Goal: Navigation & Orientation: Find specific page/section

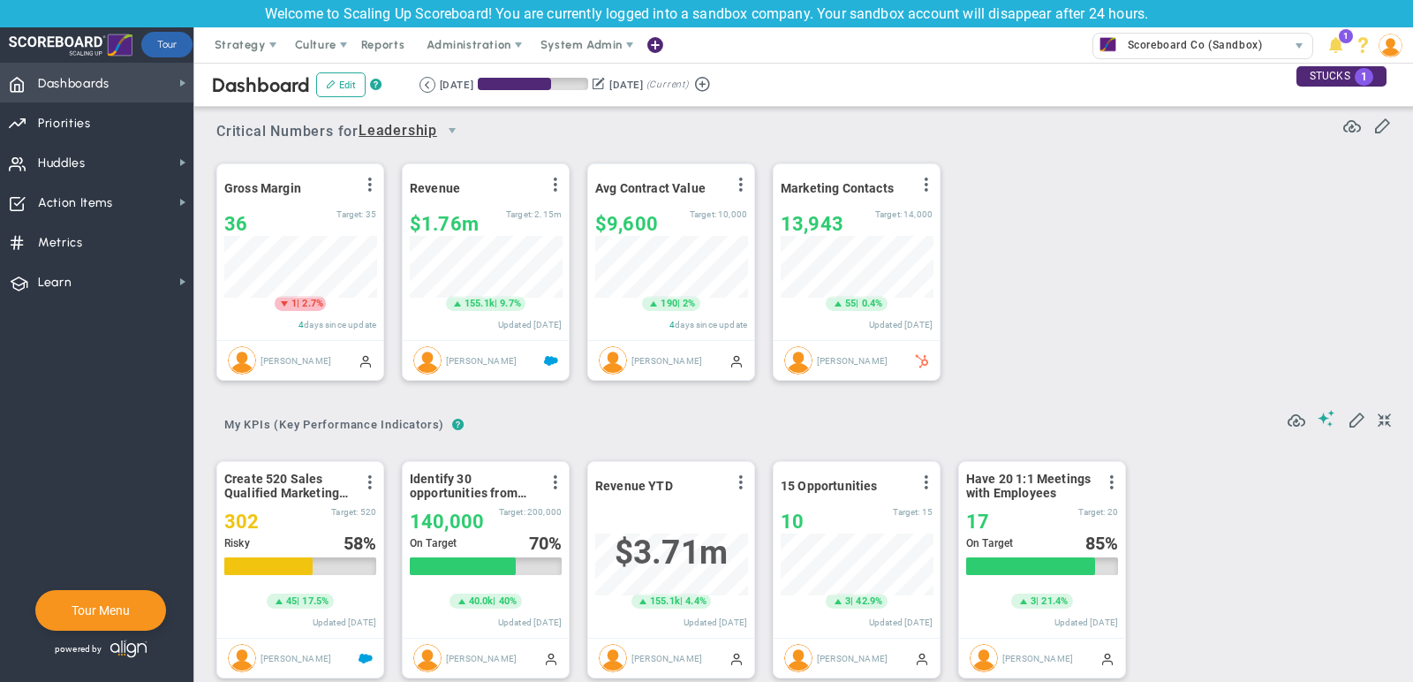
click at [126, 85] on span "Dashboards Dashboards" at bounding box center [96, 83] width 193 height 40
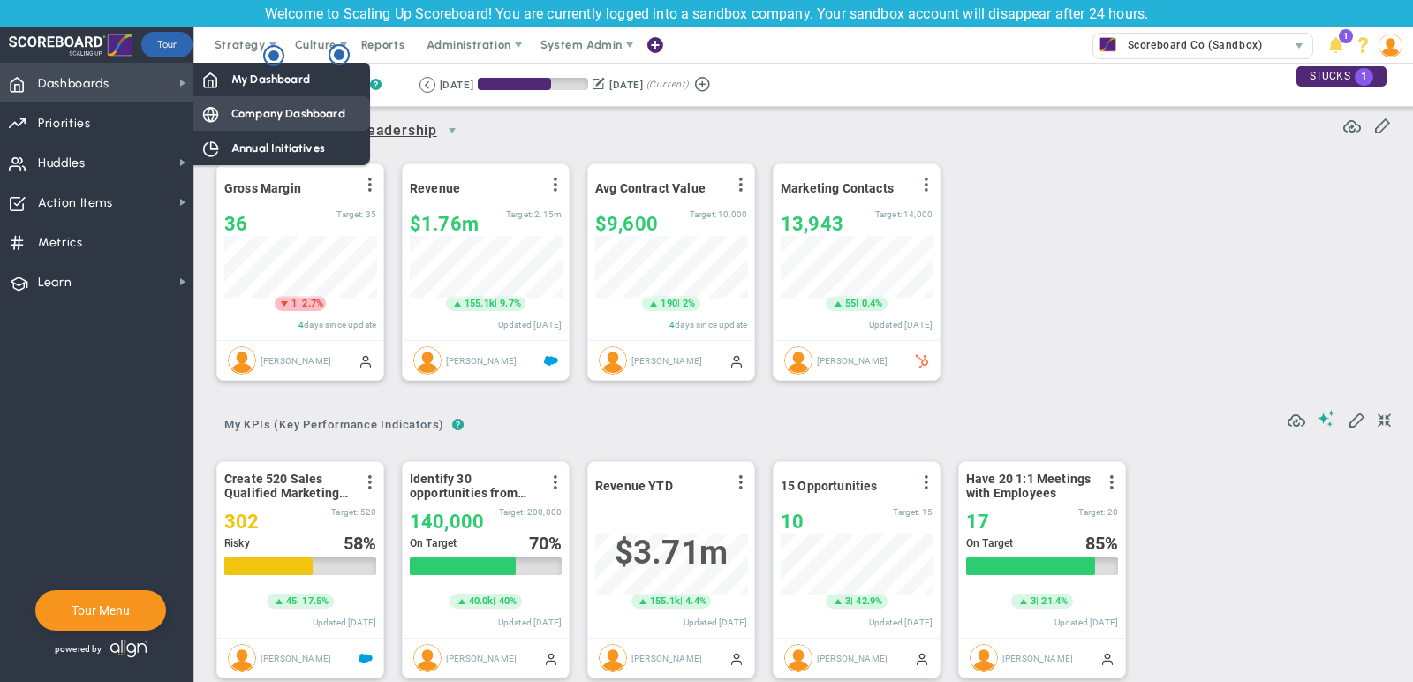
click at [245, 114] on span "Company Dashboard" at bounding box center [288, 113] width 114 height 17
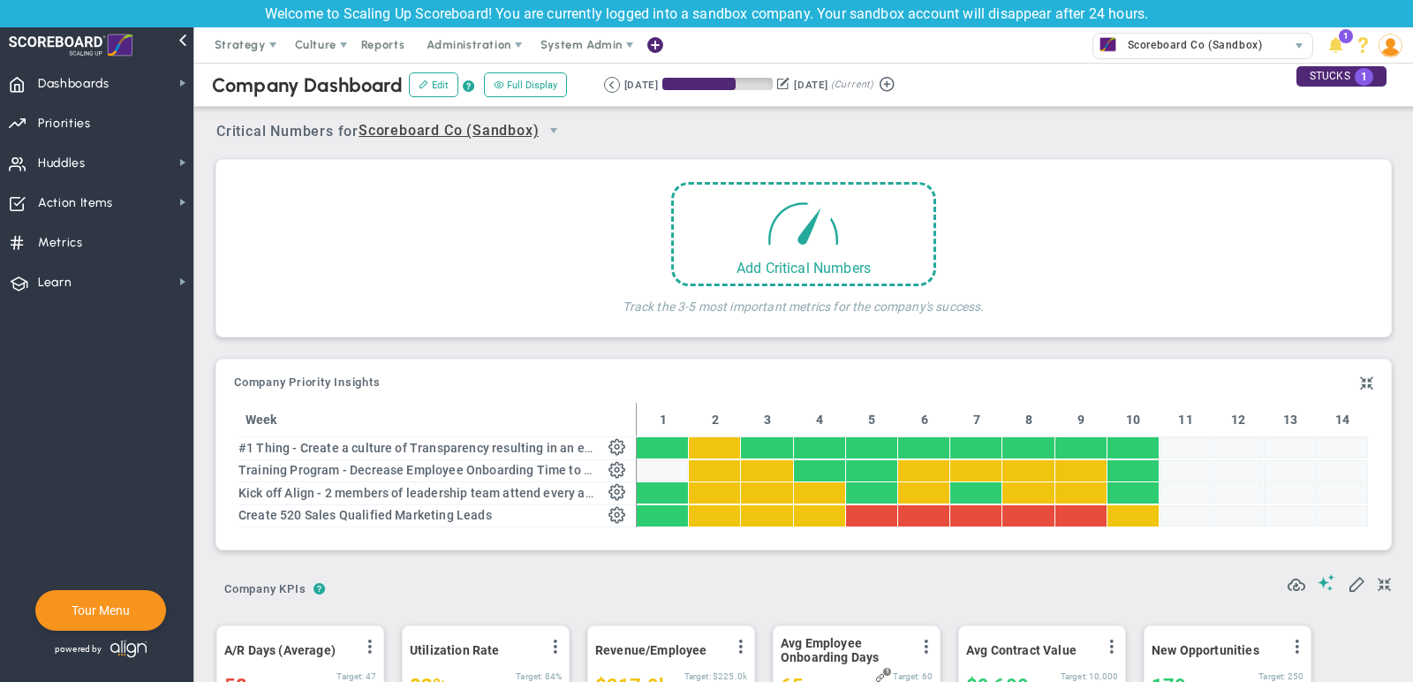
scroll to position [62, 152]
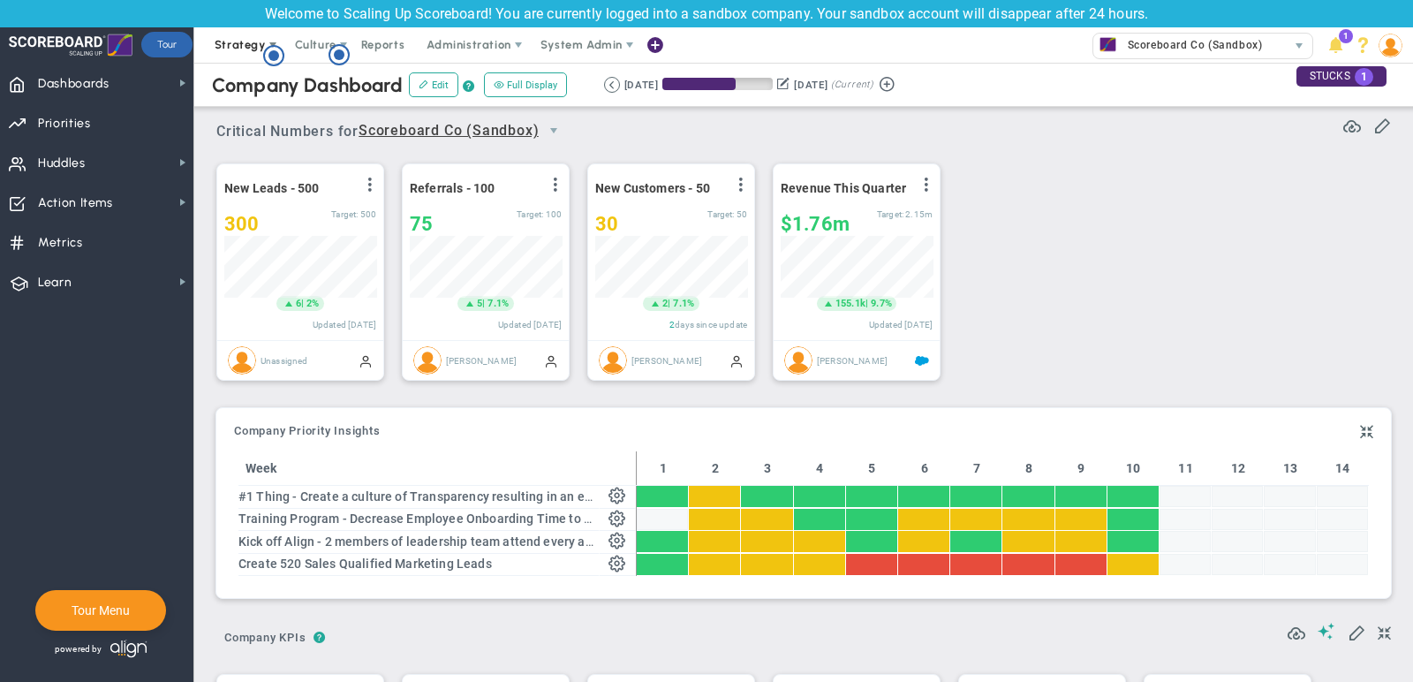
click at [235, 45] on span "Strategy" at bounding box center [240, 44] width 51 height 13
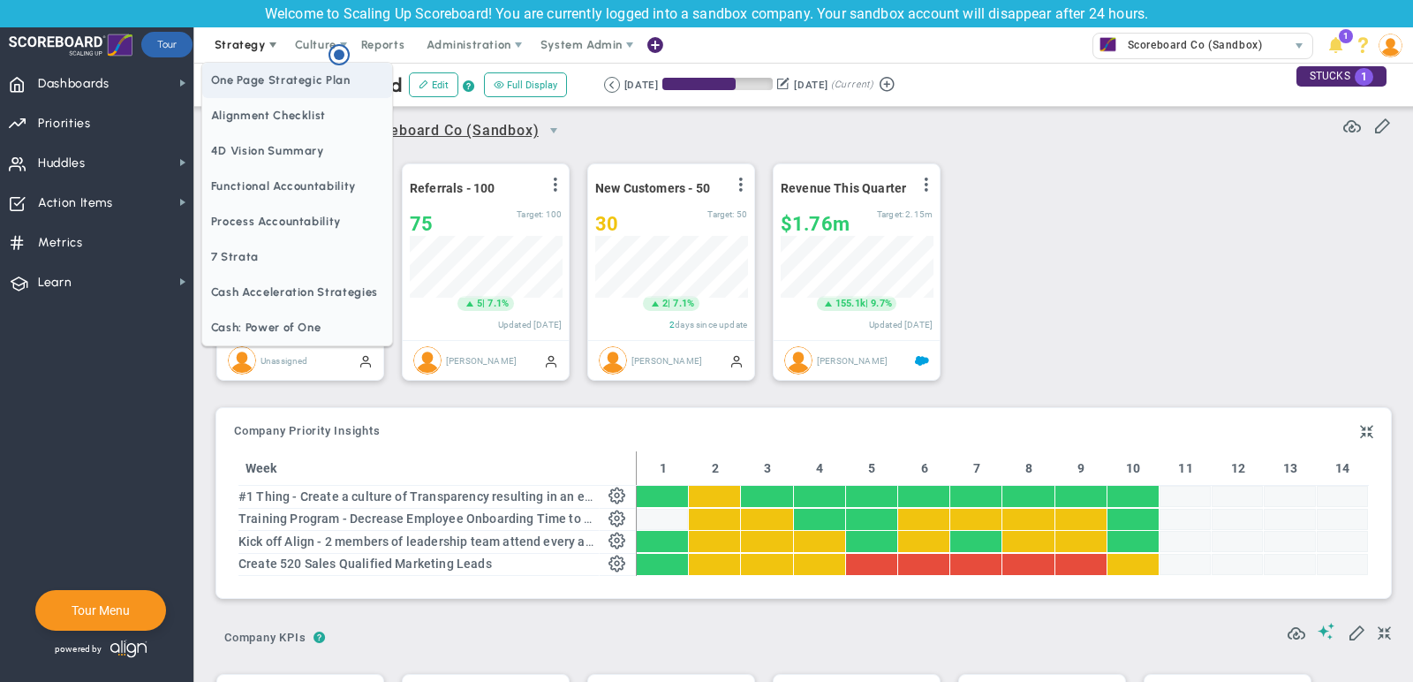
click at [245, 73] on span "One Page Strategic Plan" at bounding box center [297, 80] width 190 height 35
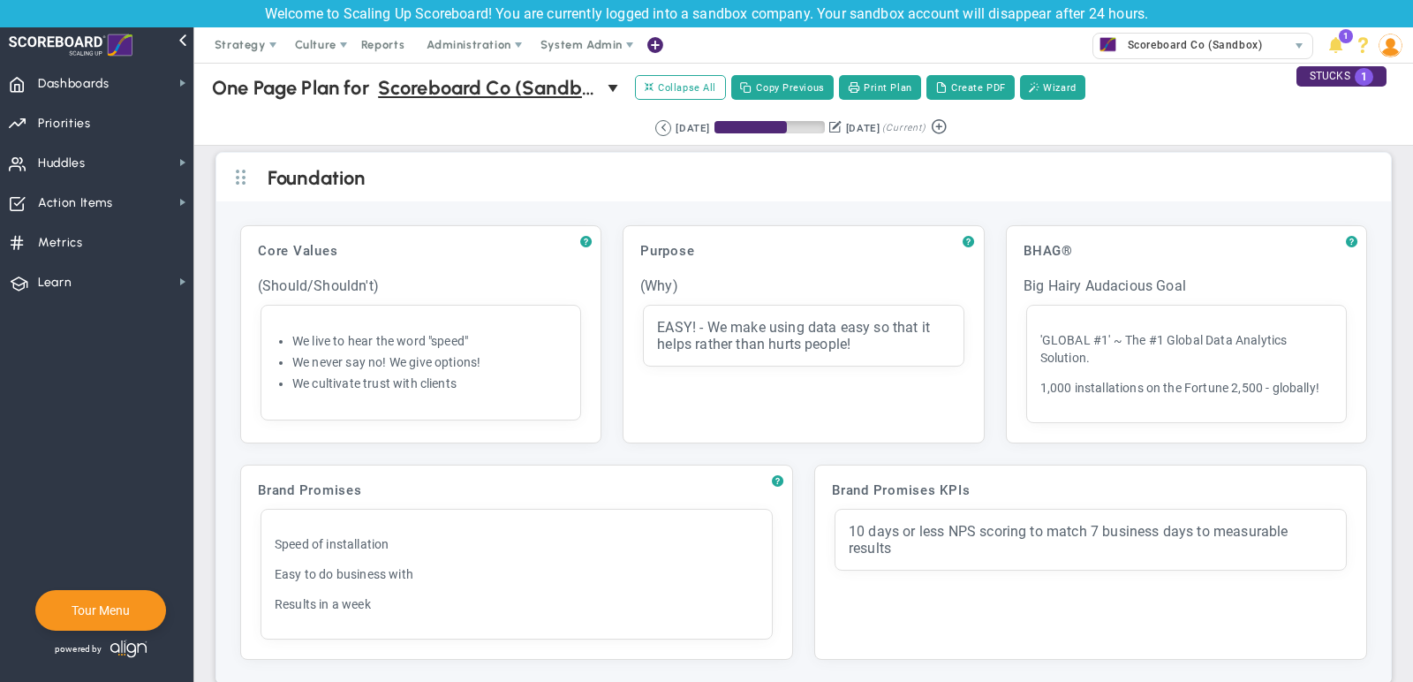
click at [706, 99] on div "Expand All Collapse All Copy Previous Print Plan Create PDF Wizard" at bounding box center [860, 87] width 456 height 30
click at [696, 94] on span "Collapse All" at bounding box center [681, 87] width 72 height 16
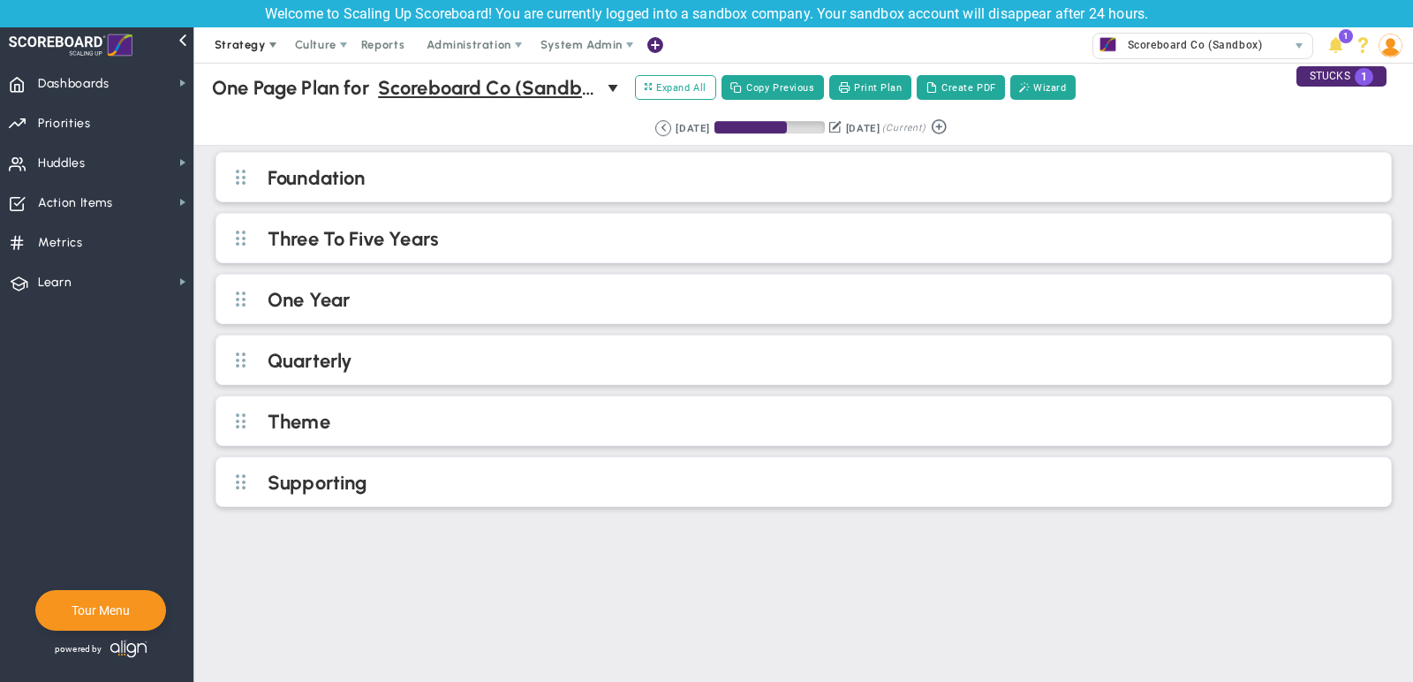
click at [239, 40] on span "Strategy" at bounding box center [240, 44] width 51 height 13
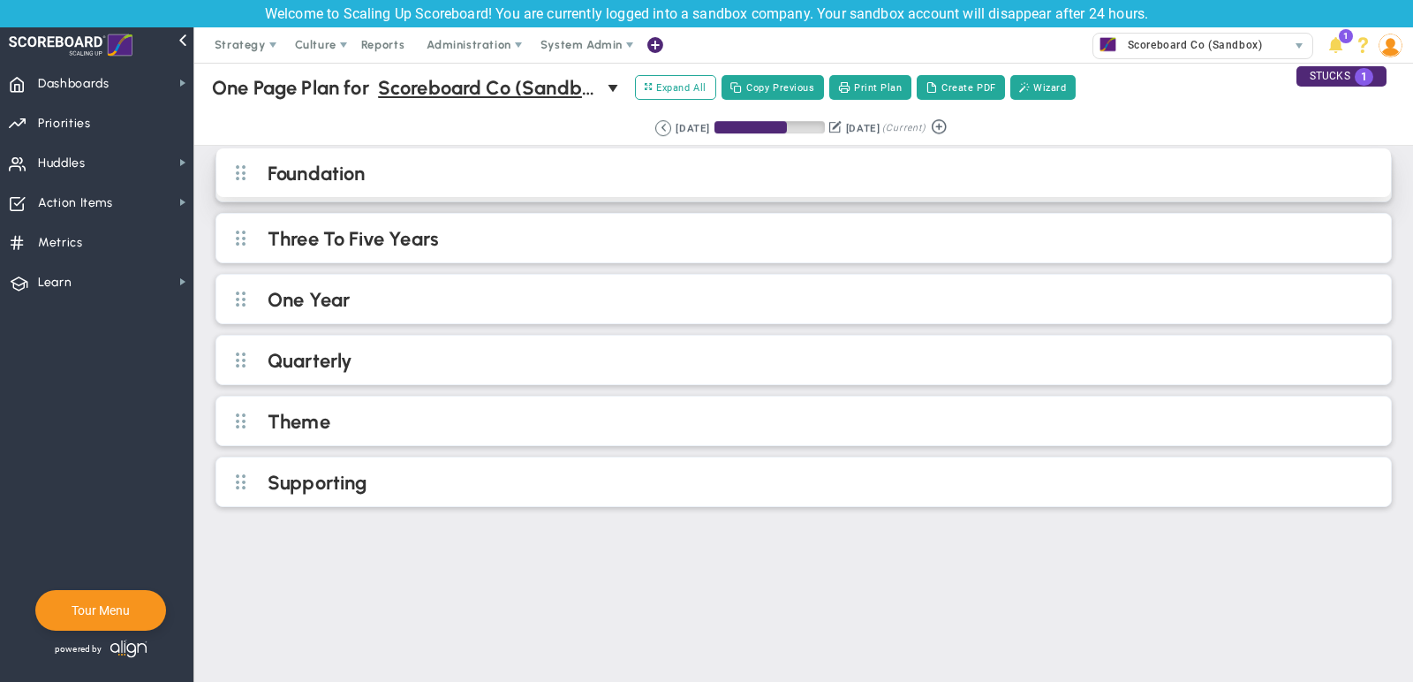
click at [465, 162] on h2 "Foundation" at bounding box center [818, 175] width 1101 height 26
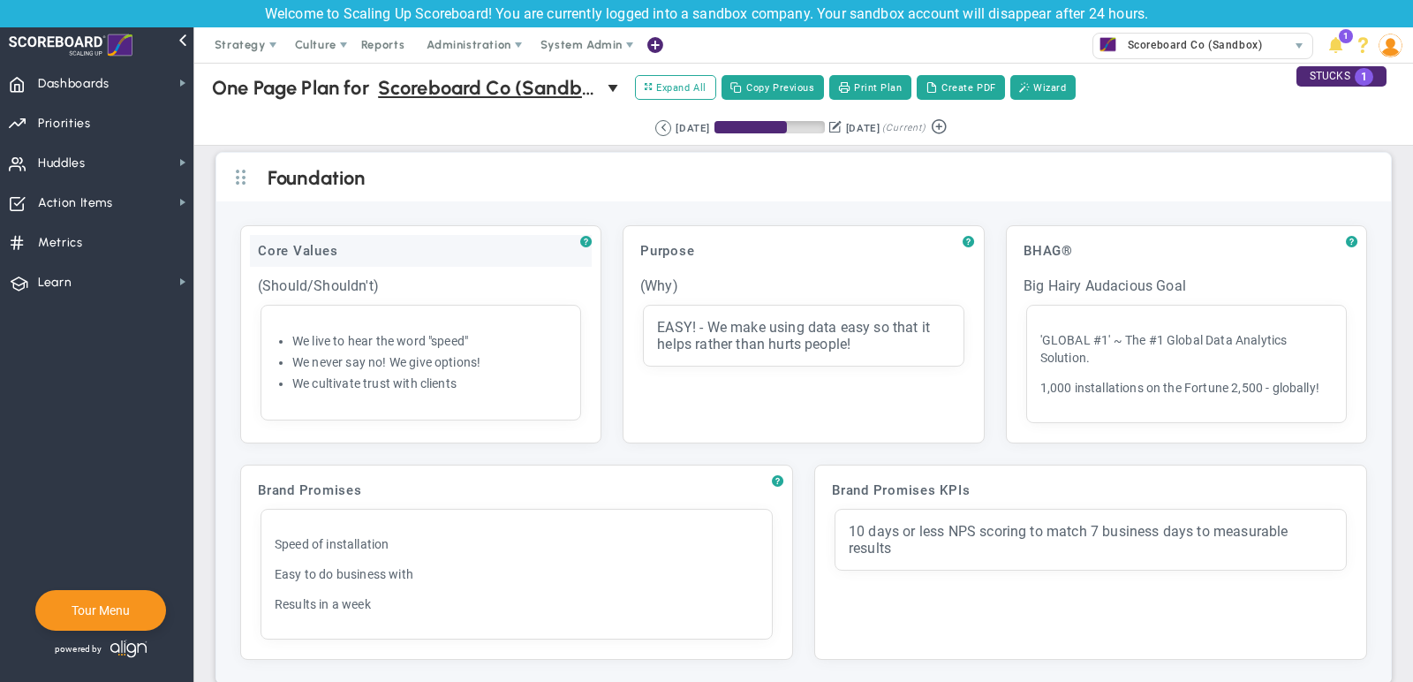
click at [384, 243] on div "Core Values" at bounding box center [421, 251] width 342 height 32
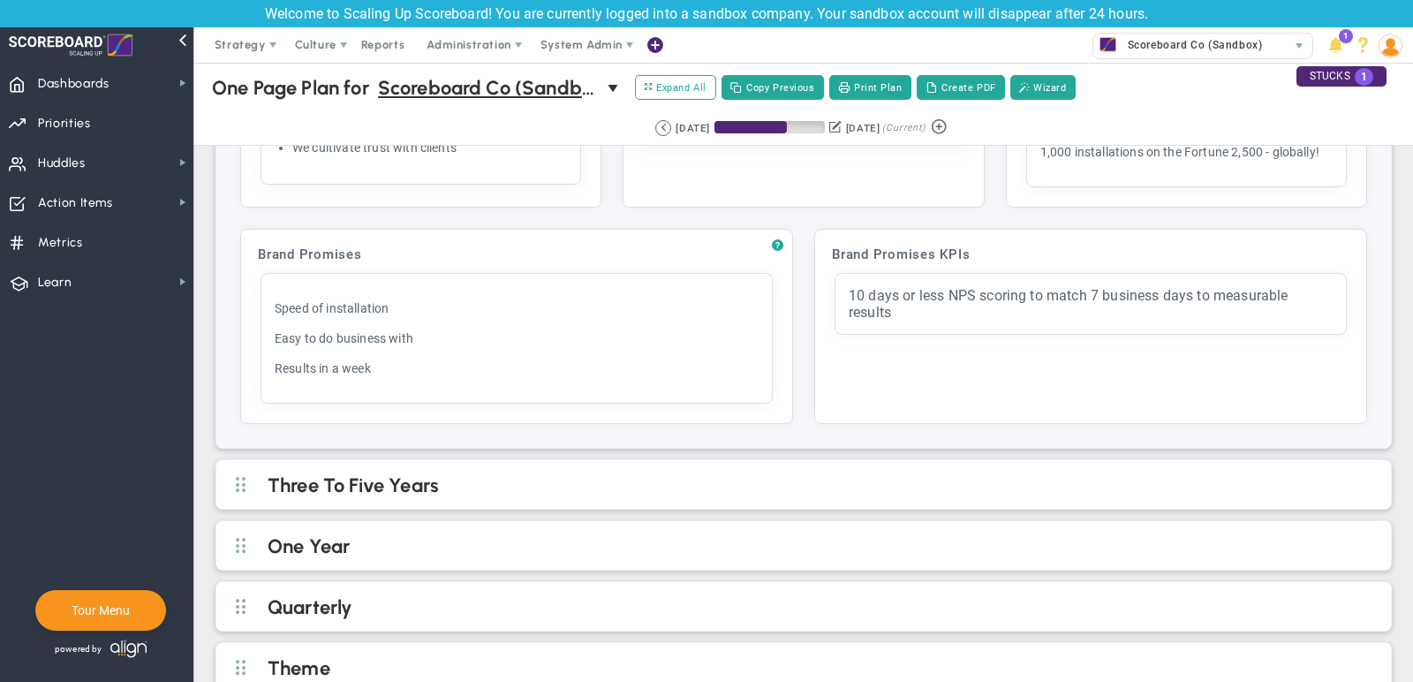
scroll to position [259, 0]
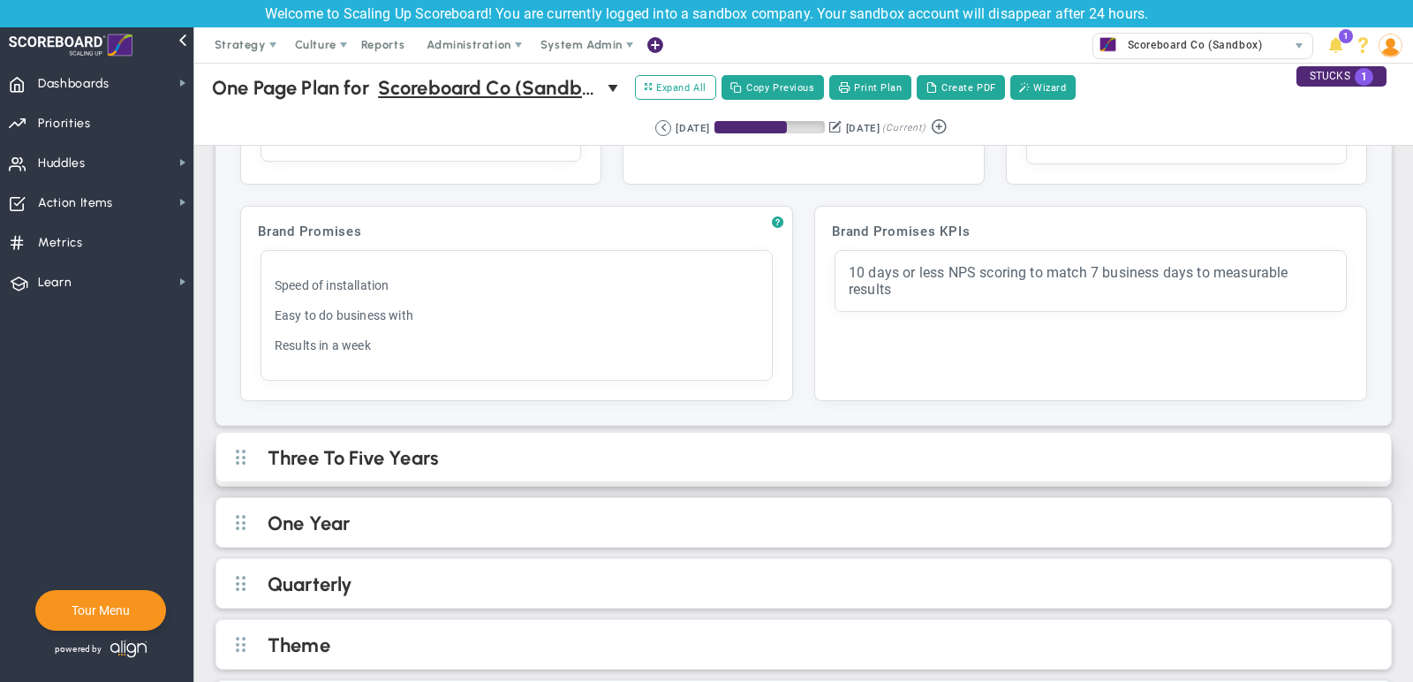
click at [708, 451] on h2 "Three To Five Years" at bounding box center [818, 459] width 1101 height 26
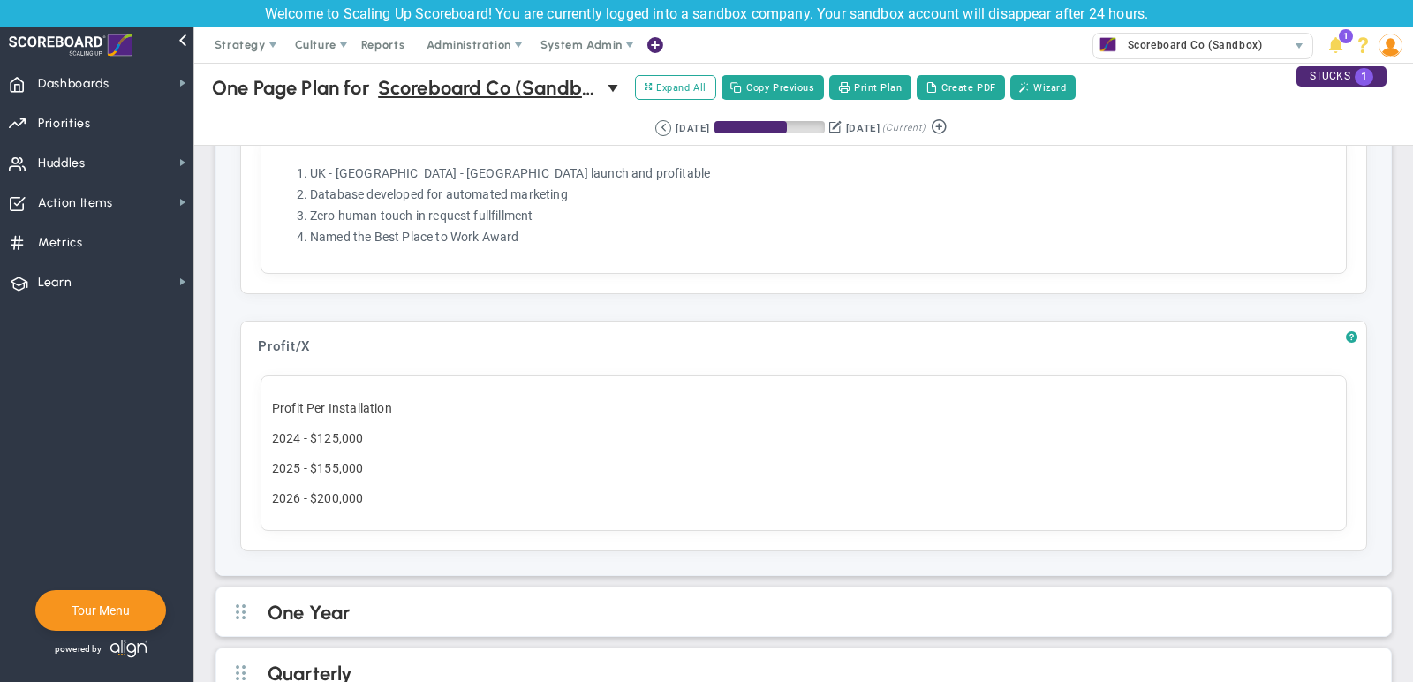
scroll to position [1273, 0]
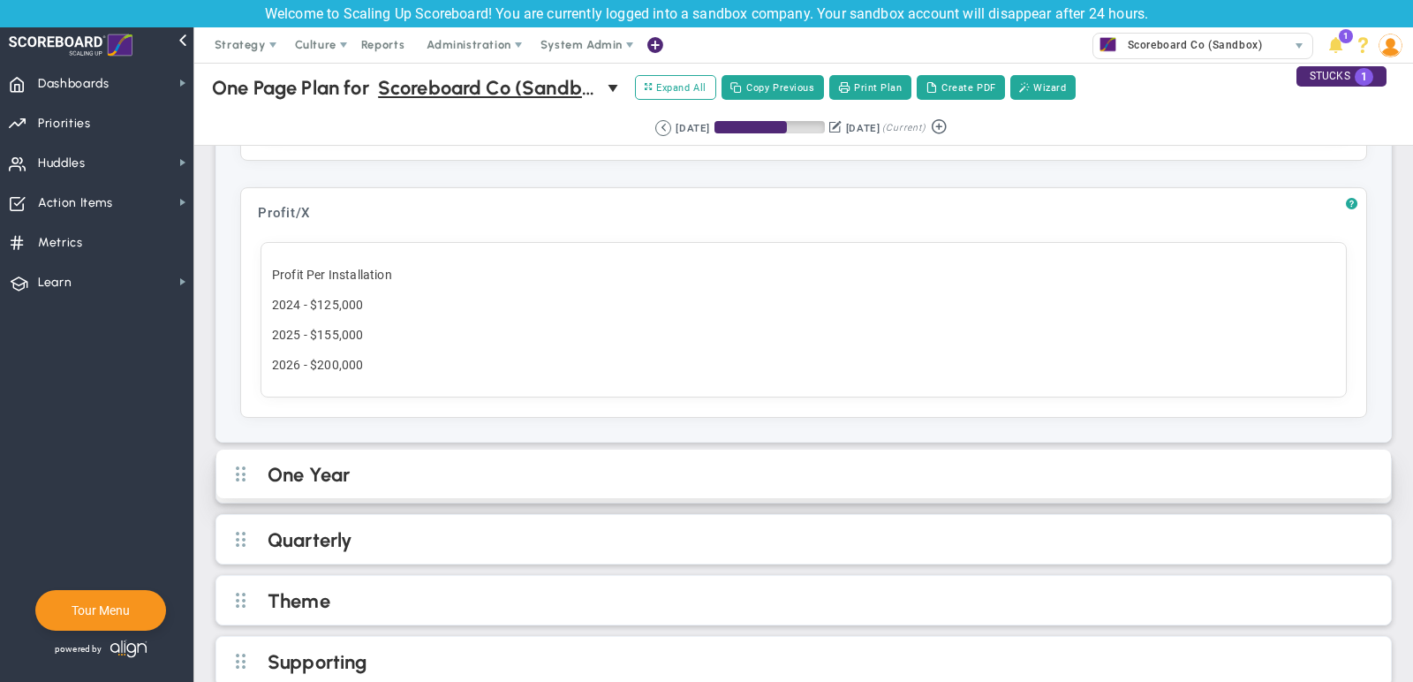
click at [539, 471] on div "One Year" at bounding box center [803, 473] width 1174 height 49
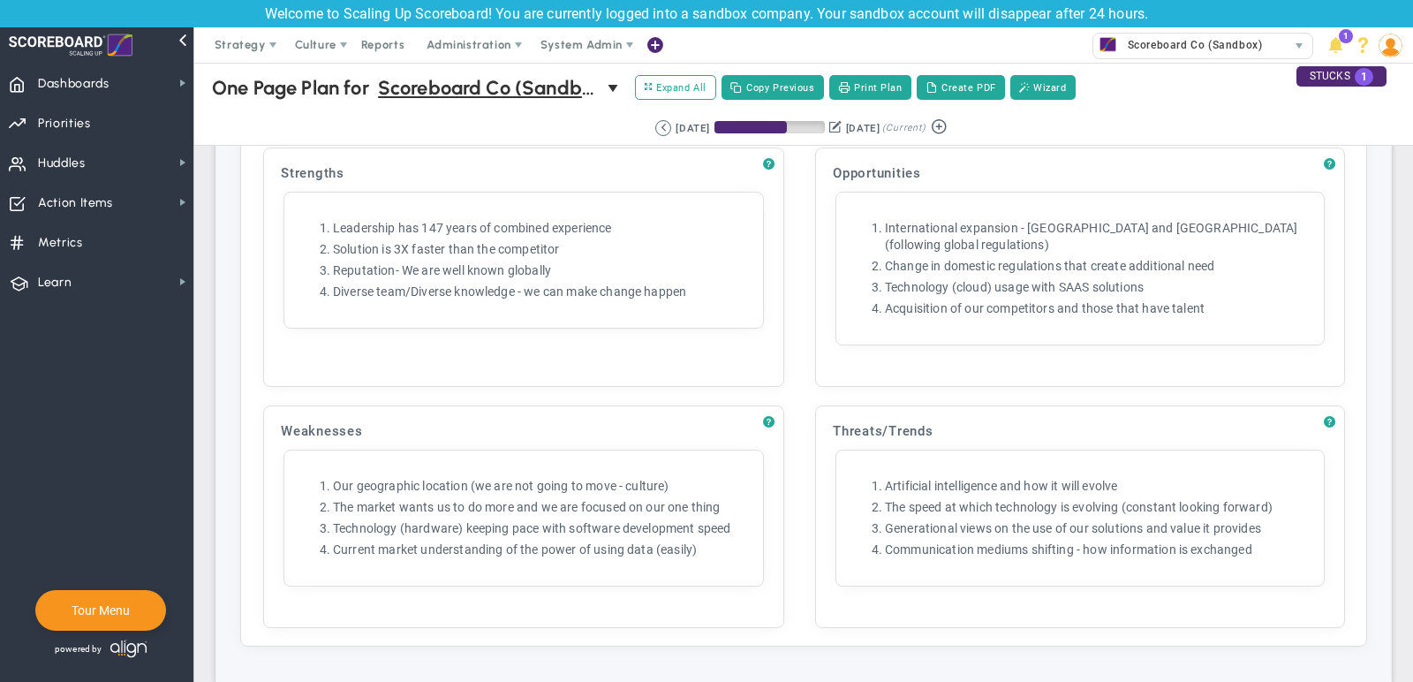
scroll to position [3114, 0]
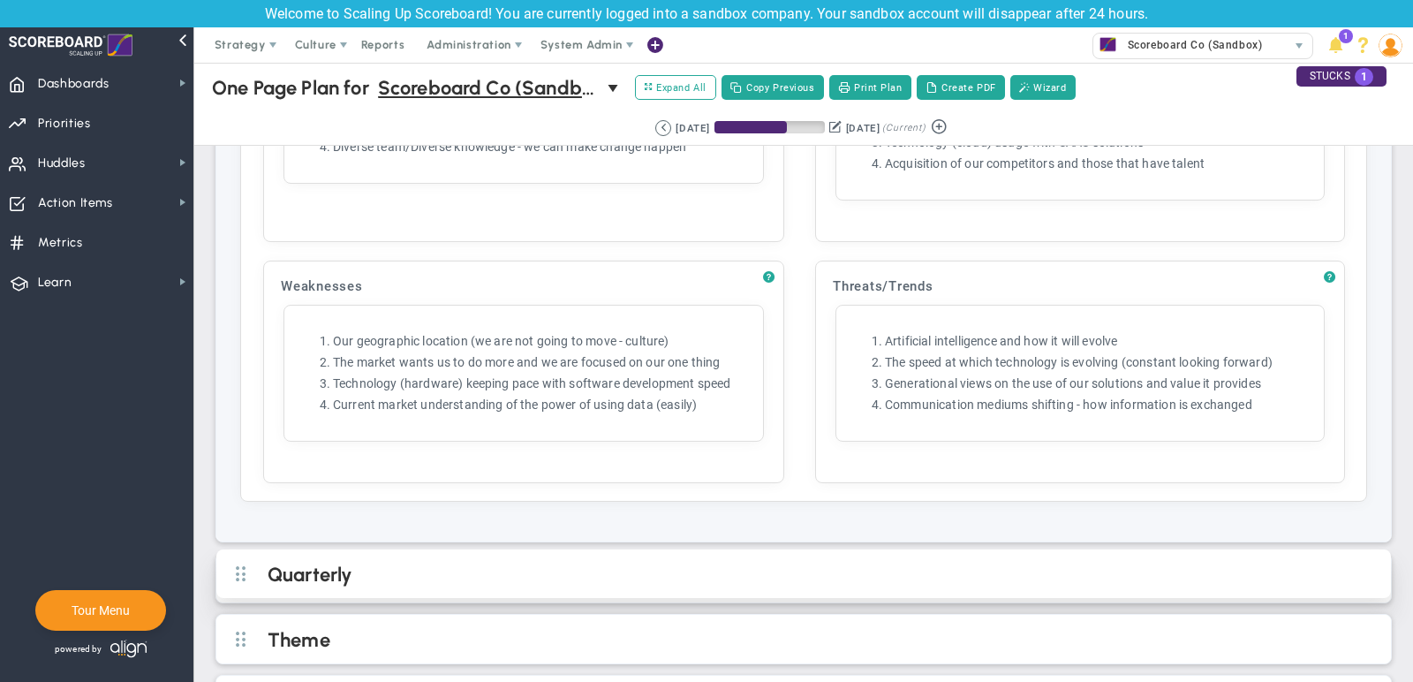
click at [748, 549] on div "Quarterly" at bounding box center [803, 573] width 1174 height 49
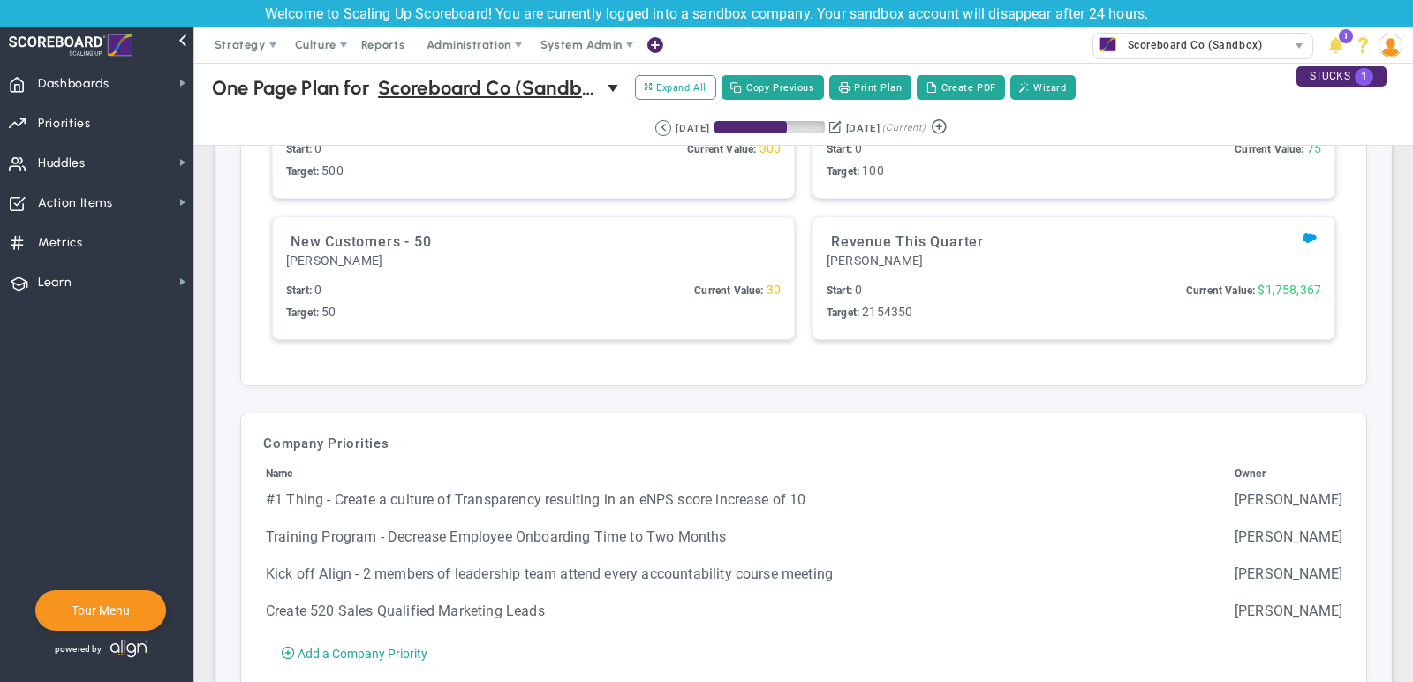
scroll to position [4308, 0]
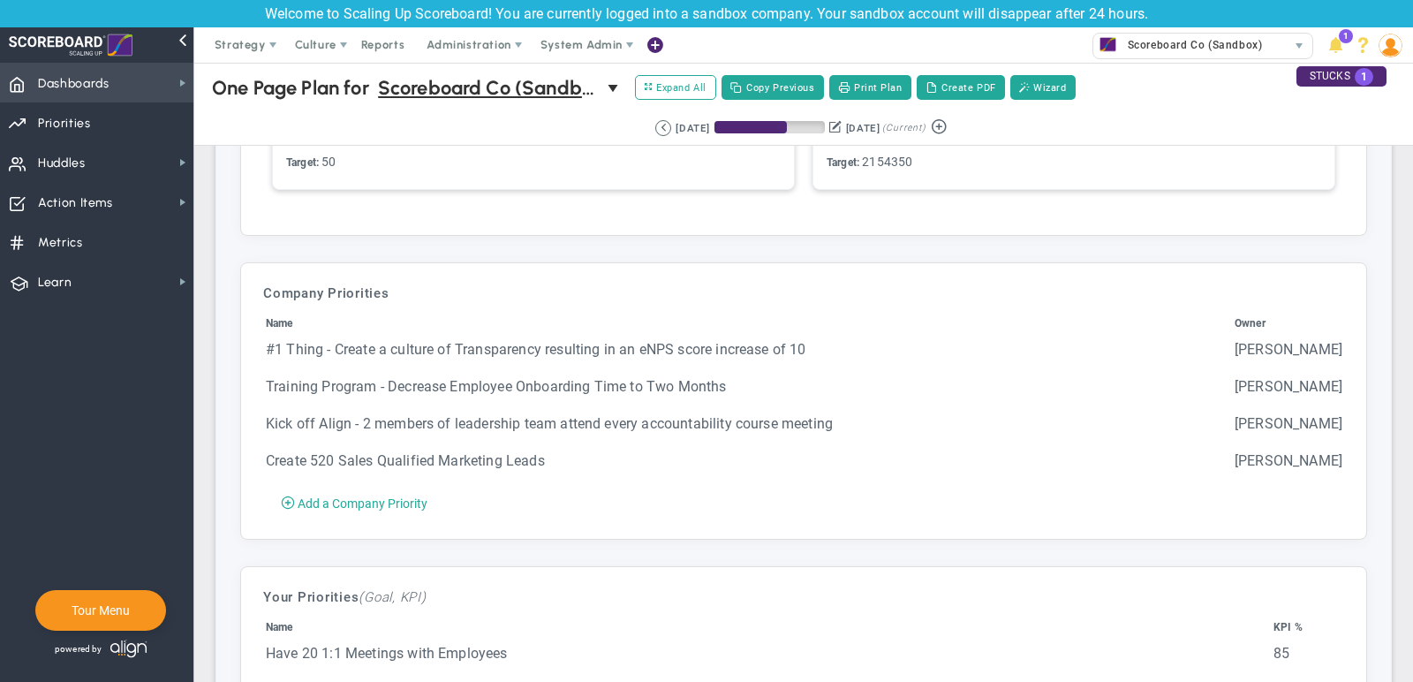
click at [147, 79] on span "Dashboards Dashboards" at bounding box center [96, 83] width 193 height 40
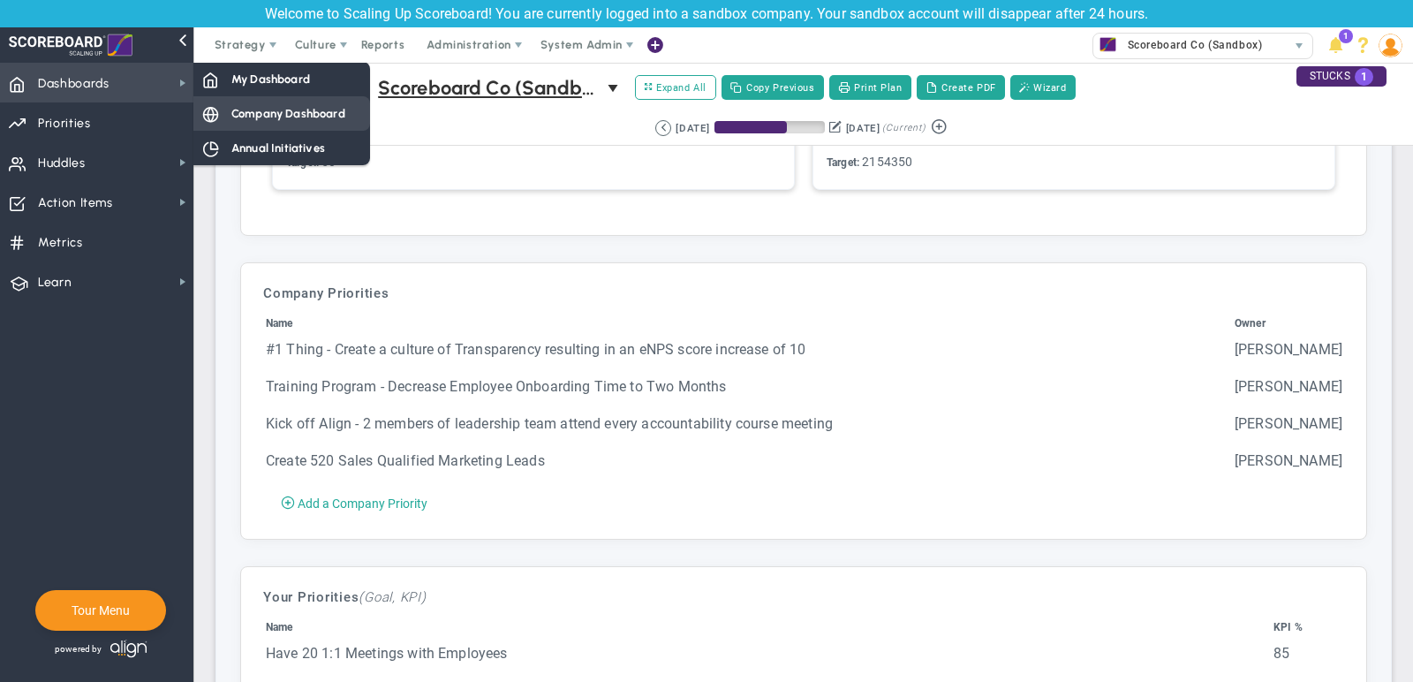
click at [357, 112] on div "Company Dashboard" at bounding box center [281, 113] width 177 height 34
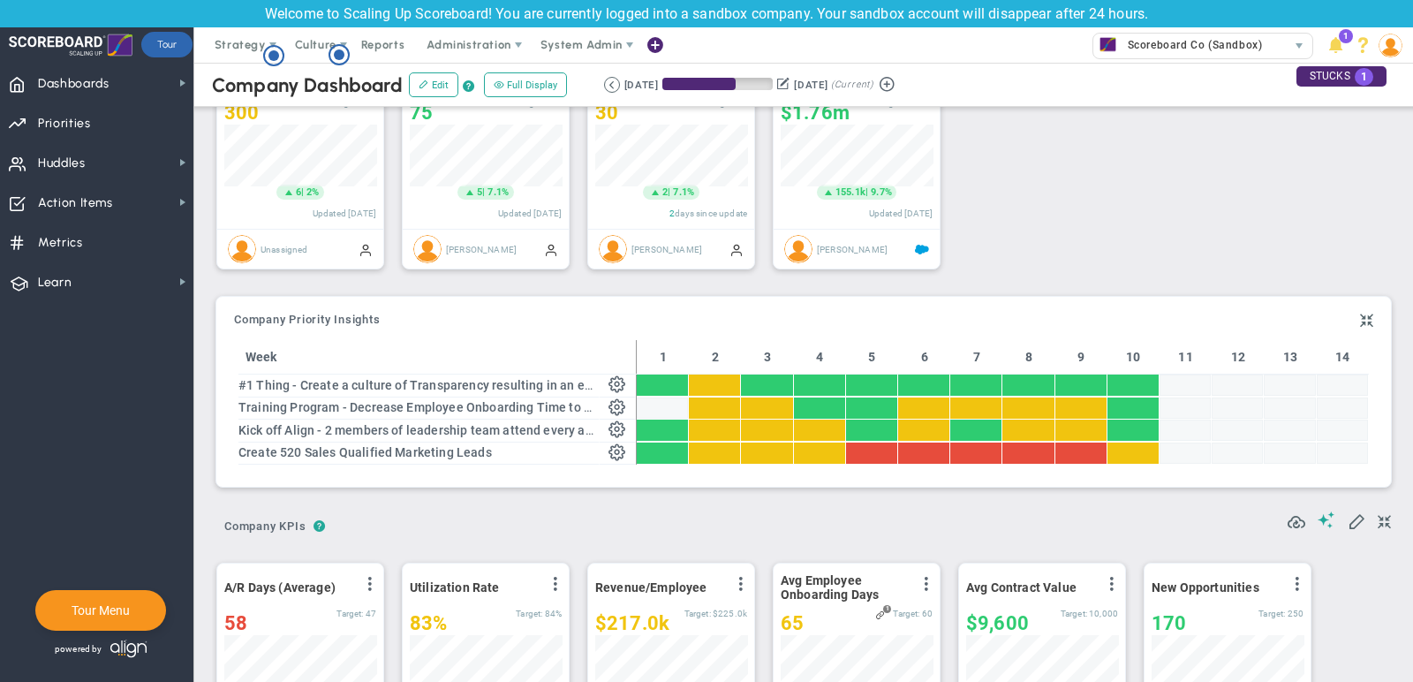
scroll to position [118, 0]
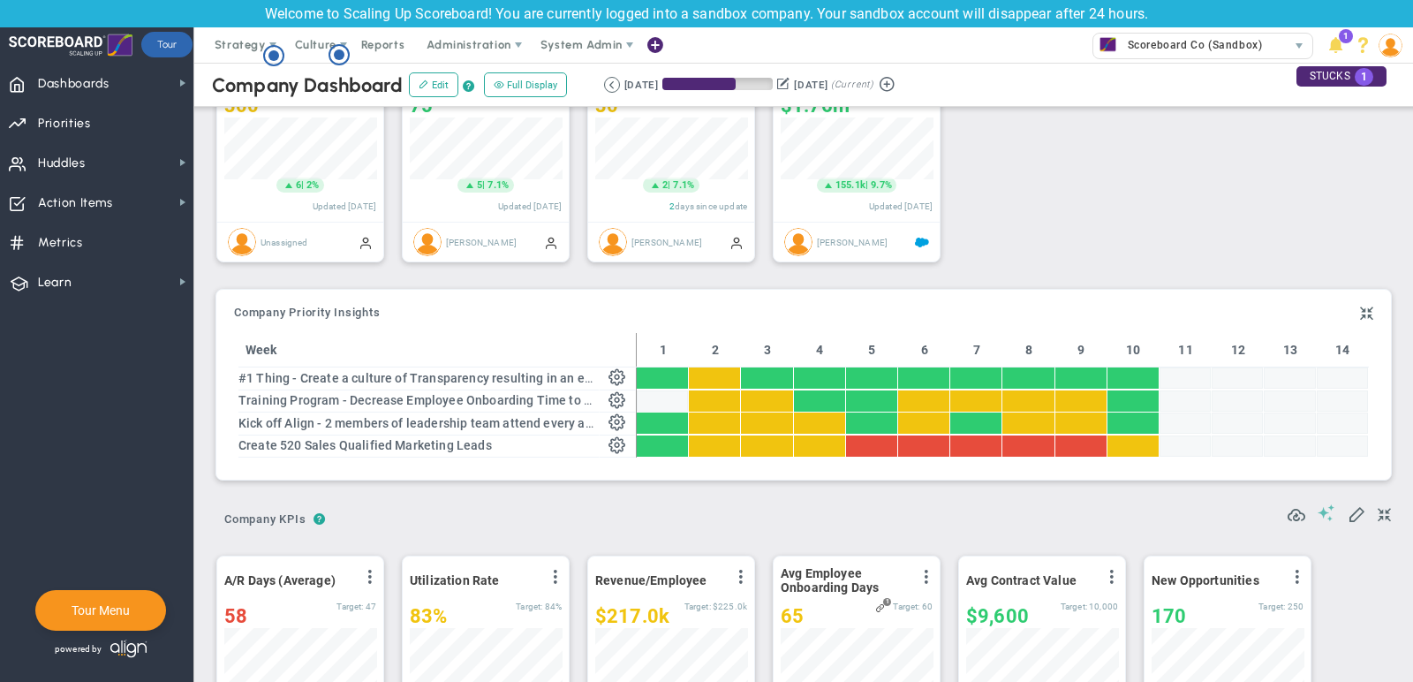
click at [1326, 510] on span at bounding box center [1327, 512] width 18 height 17
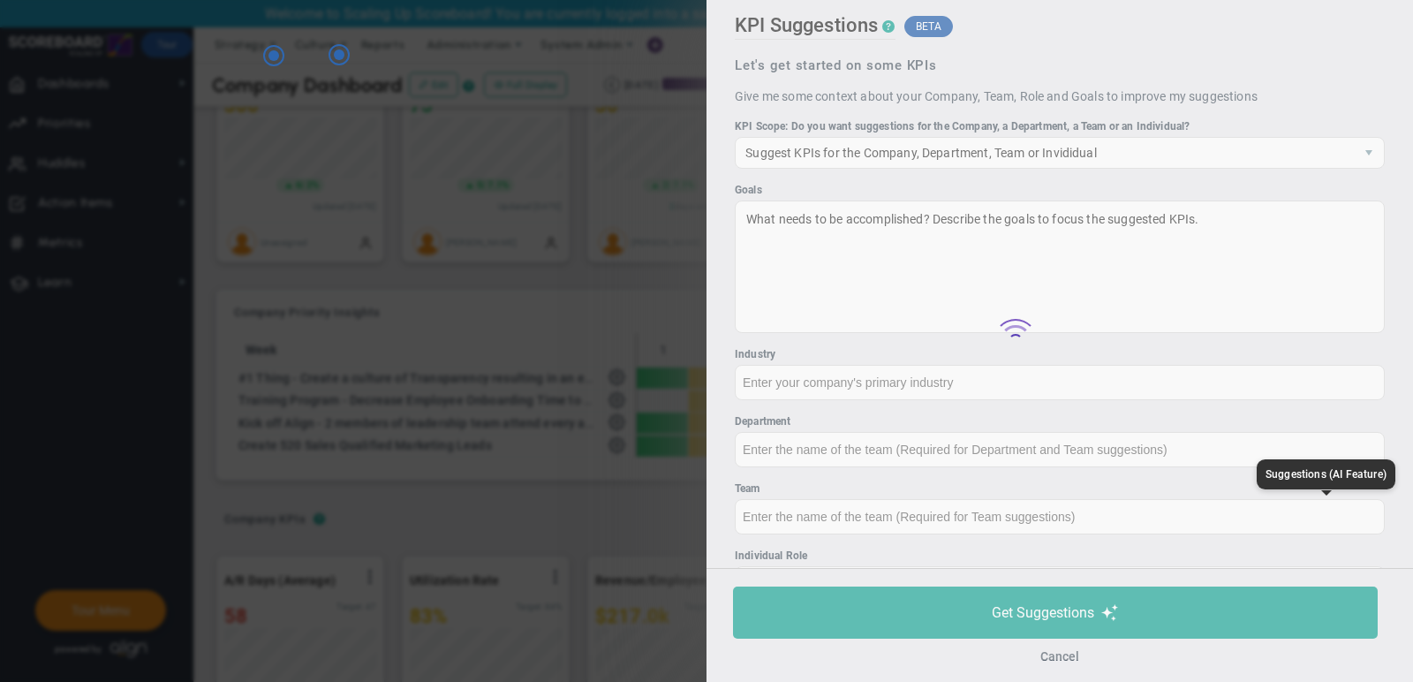
type input "None"
type input "0"
type input "$0"
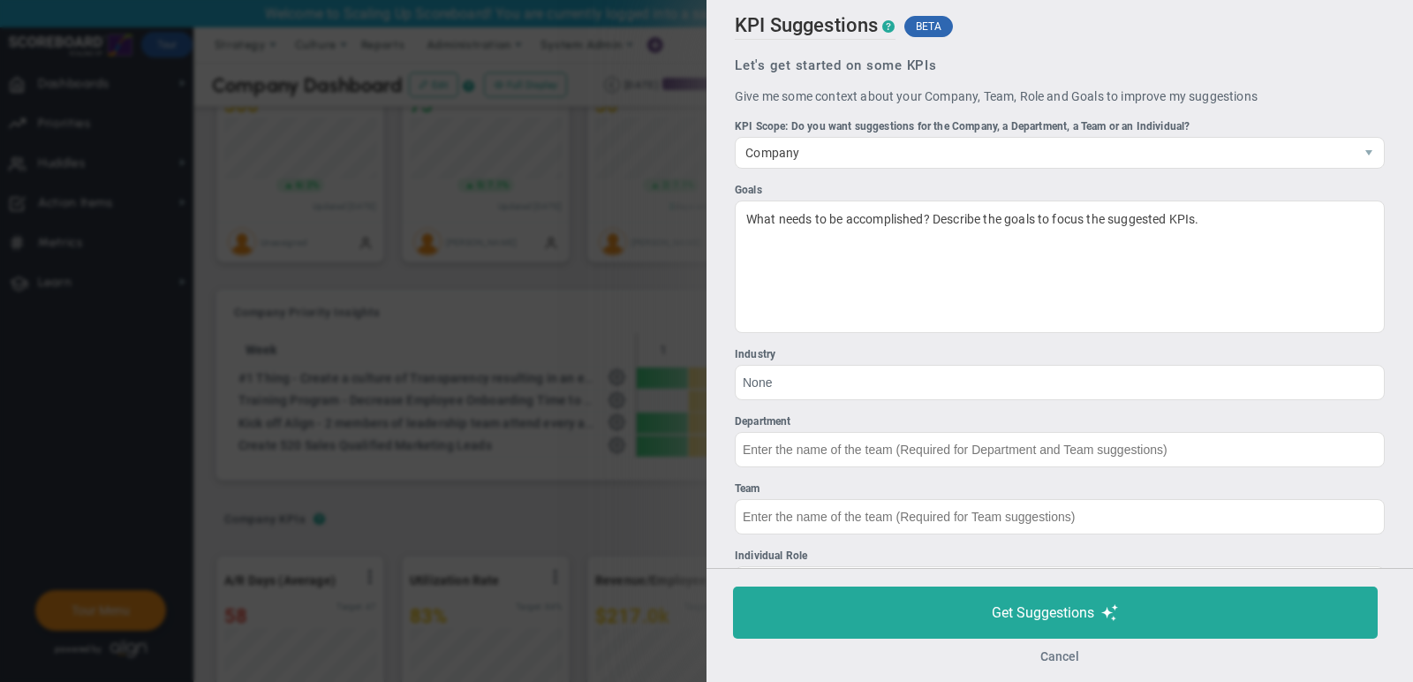
click at [1067, 661] on button "Cancel" at bounding box center [1059, 656] width 39 height 14
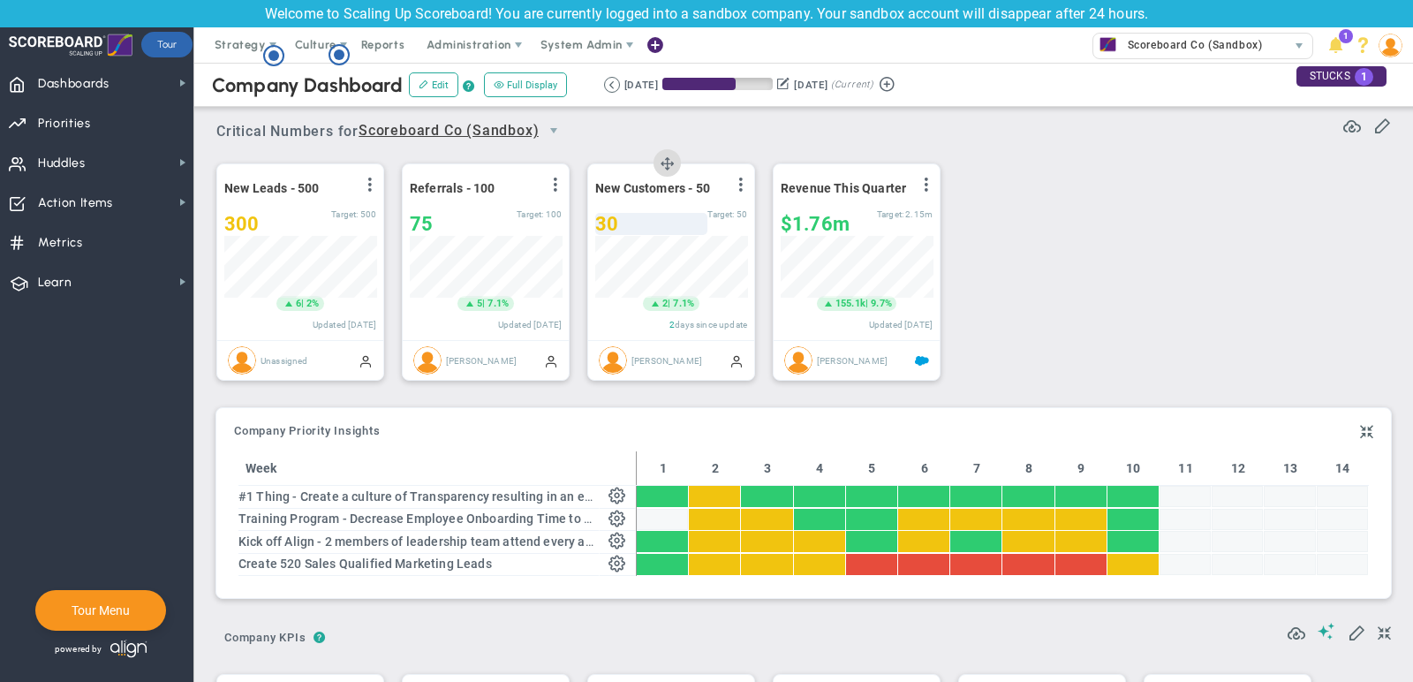
click at [619, 221] on div "30" at bounding box center [651, 224] width 112 height 22
type input "34"
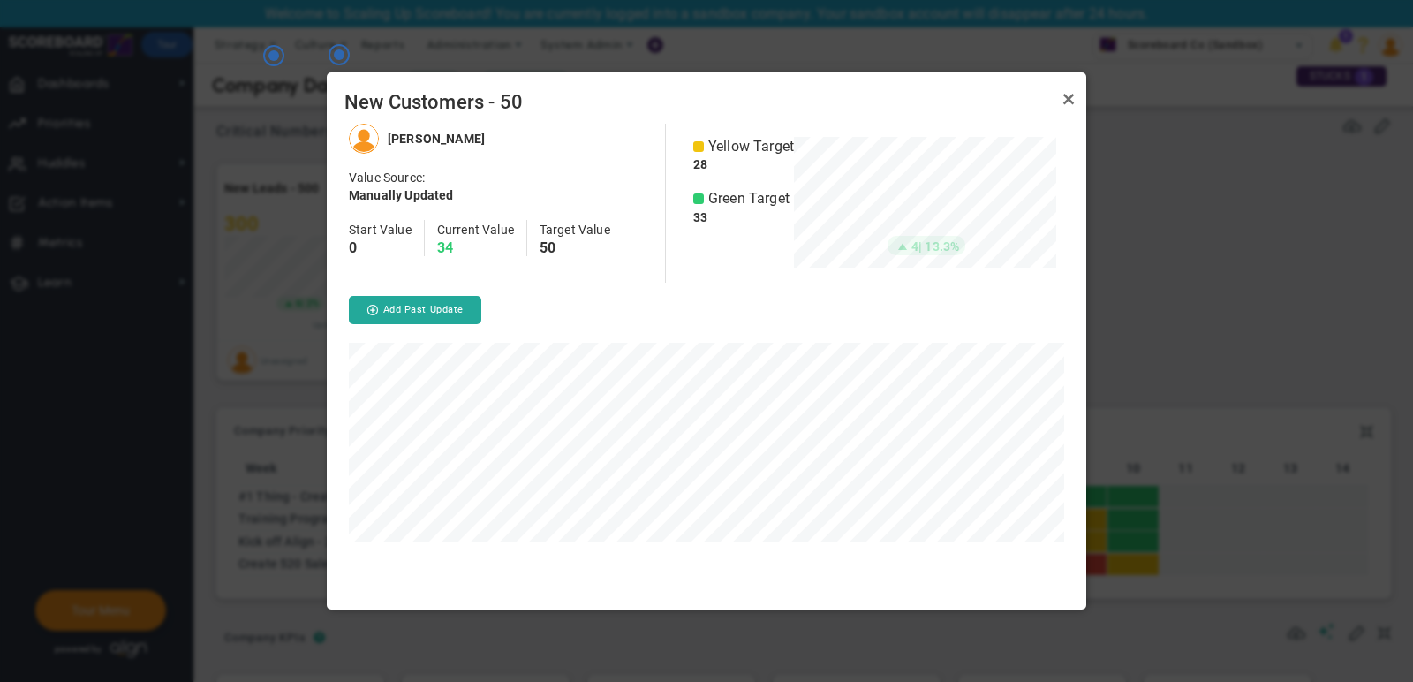
scroll to position [486, 759]
click at [1069, 97] on link "Close" at bounding box center [1068, 98] width 21 height 21
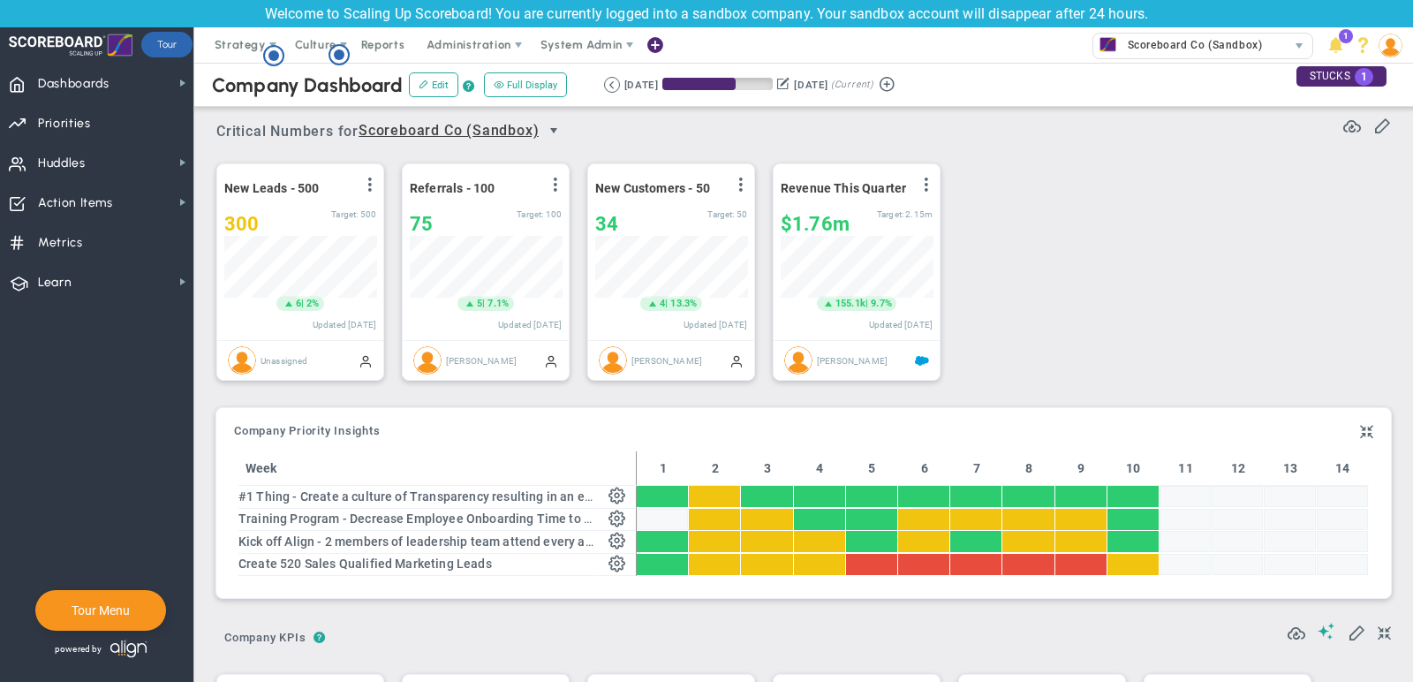
click at [557, 131] on span "select" at bounding box center [554, 131] width 14 height 14
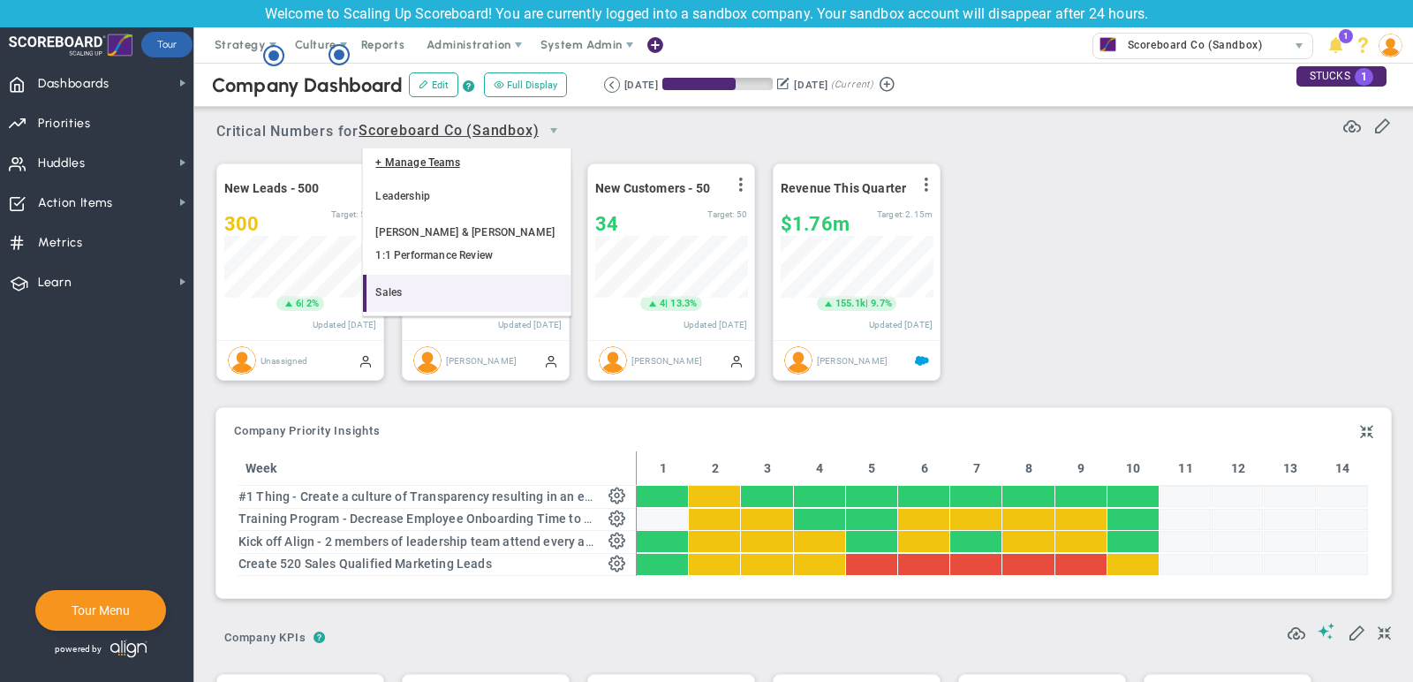
click at [470, 290] on li "Sales" at bounding box center [467, 293] width 208 height 37
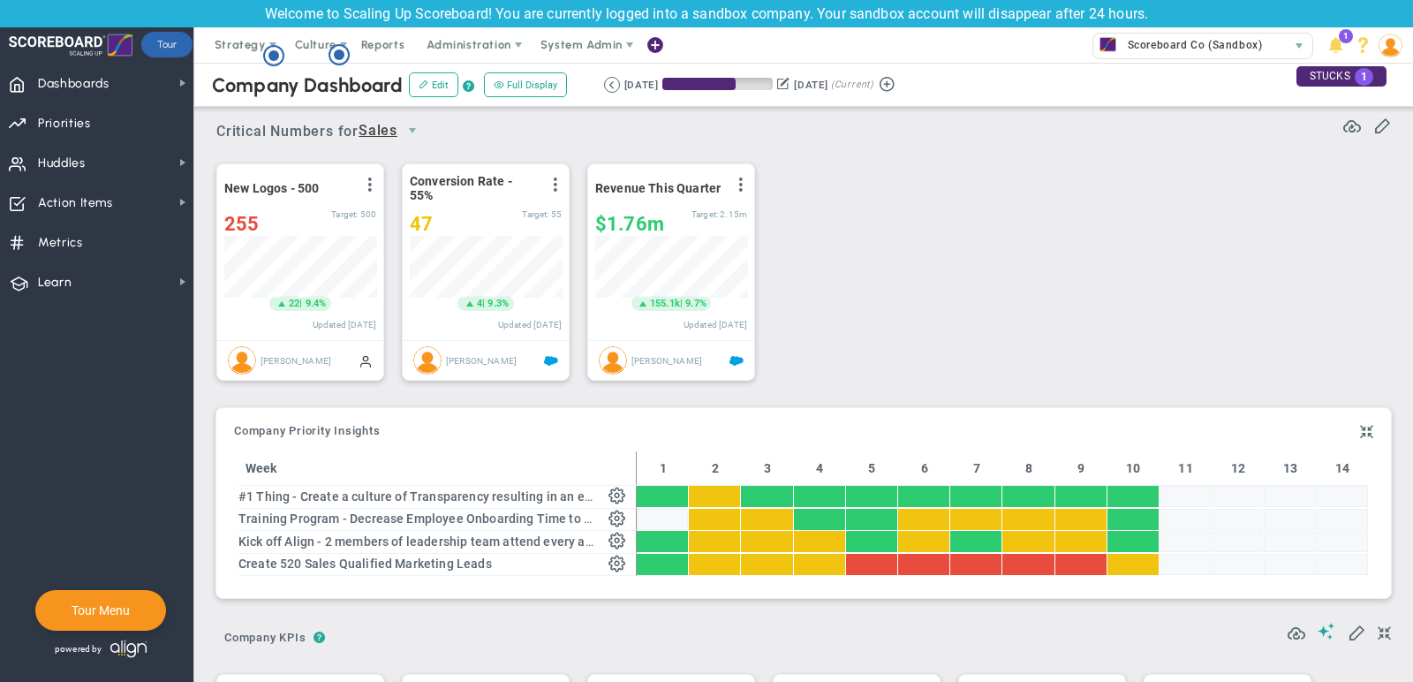
scroll to position [62, 152]
click at [419, 126] on span "select" at bounding box center [412, 131] width 14 height 14
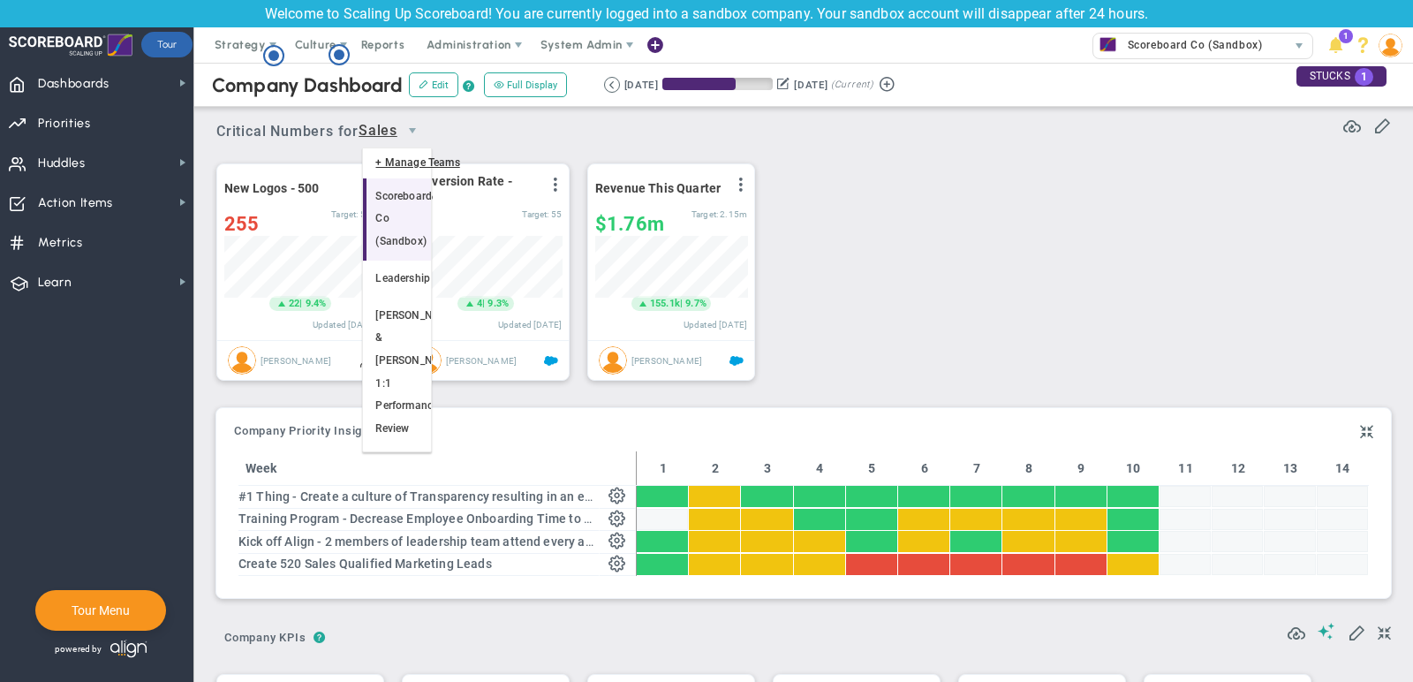
click at [395, 206] on li "Scoreboard Co (Sandbox)" at bounding box center [396, 219] width 67 height 82
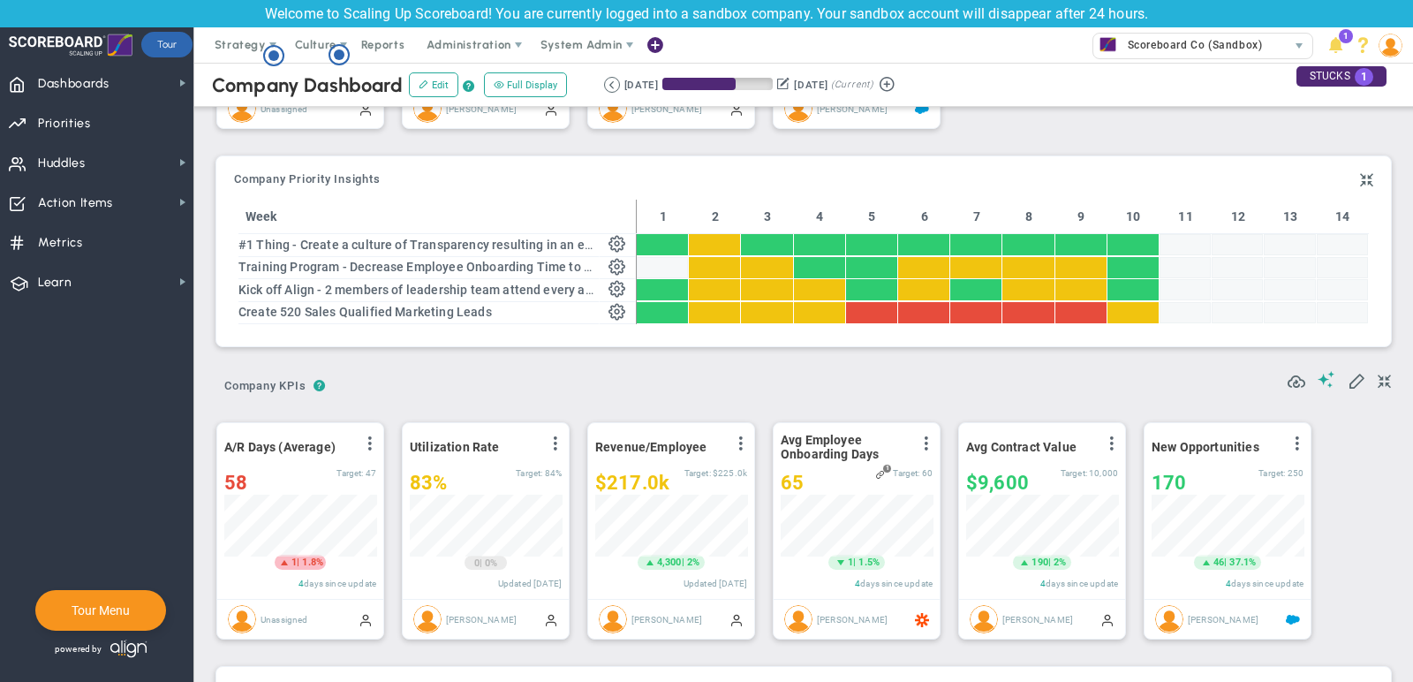
scroll to position [0, 0]
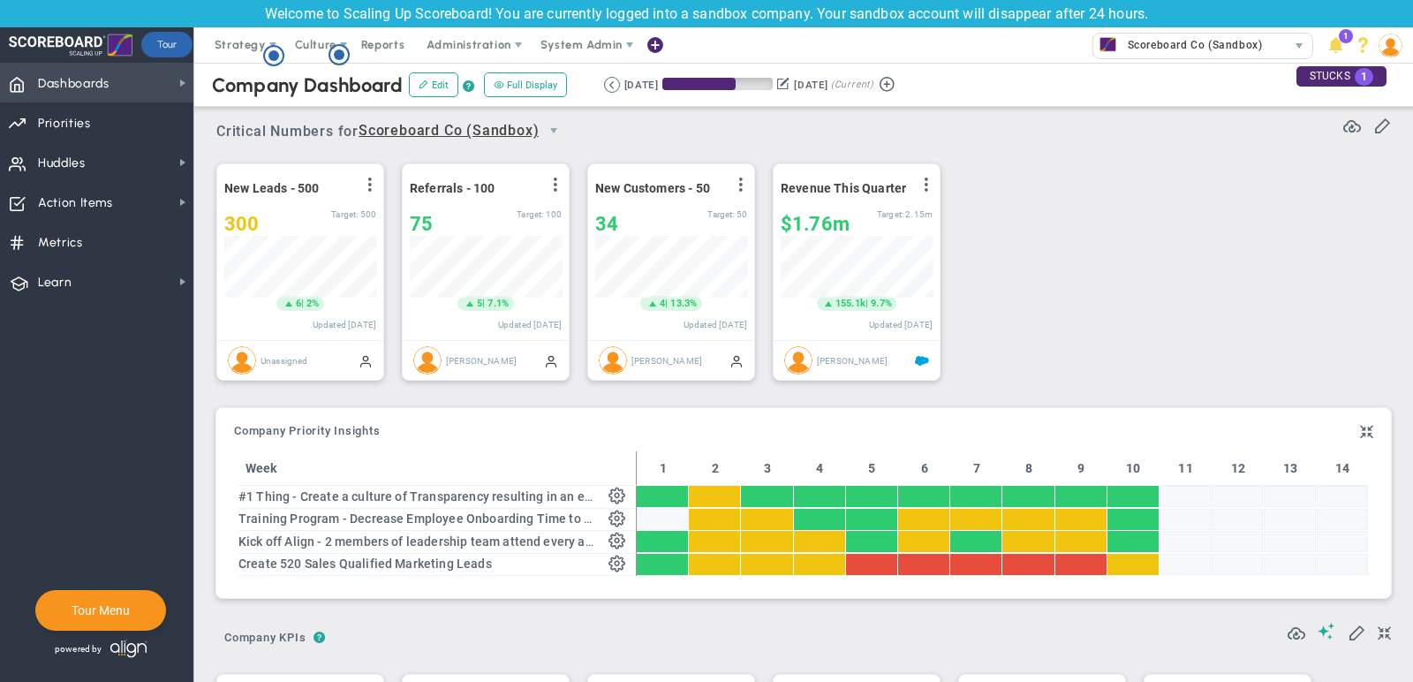
click at [121, 75] on span "Dashboards Dashboards" at bounding box center [96, 83] width 193 height 40
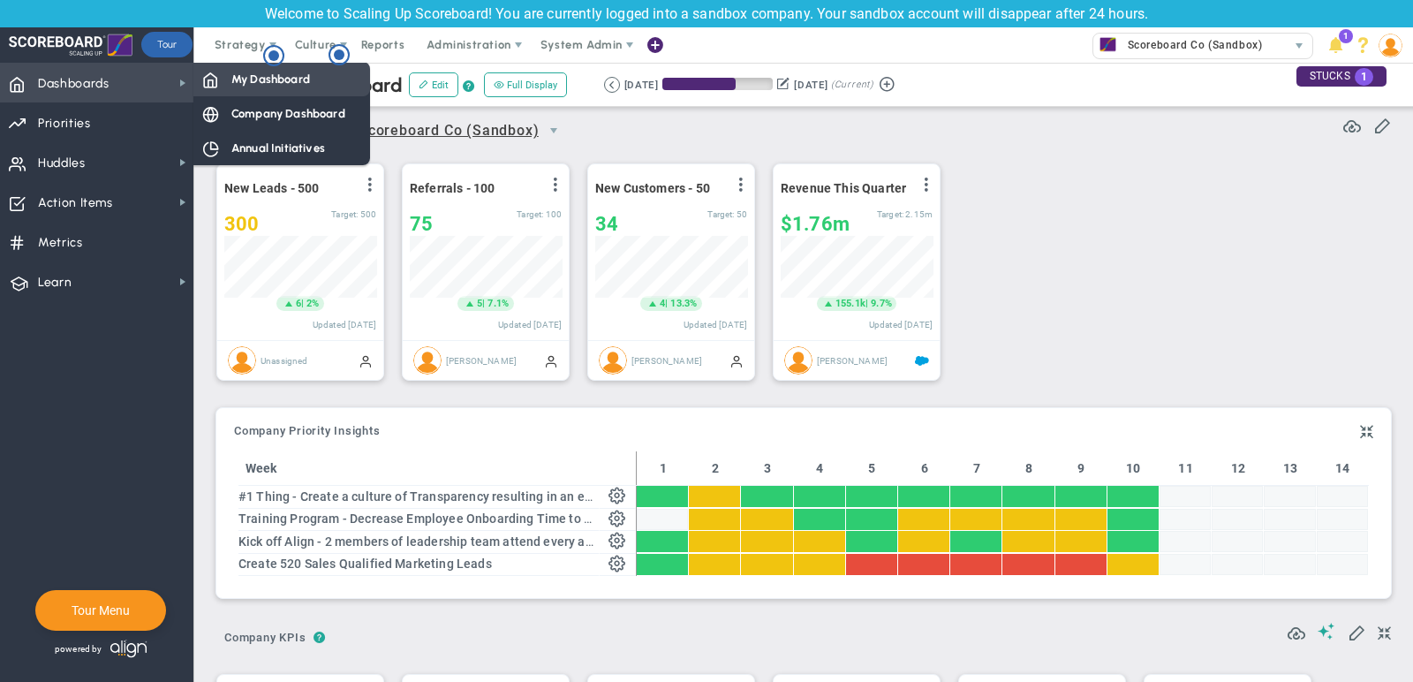
click at [258, 86] on span "My Dashboard" at bounding box center [270, 79] width 79 height 17
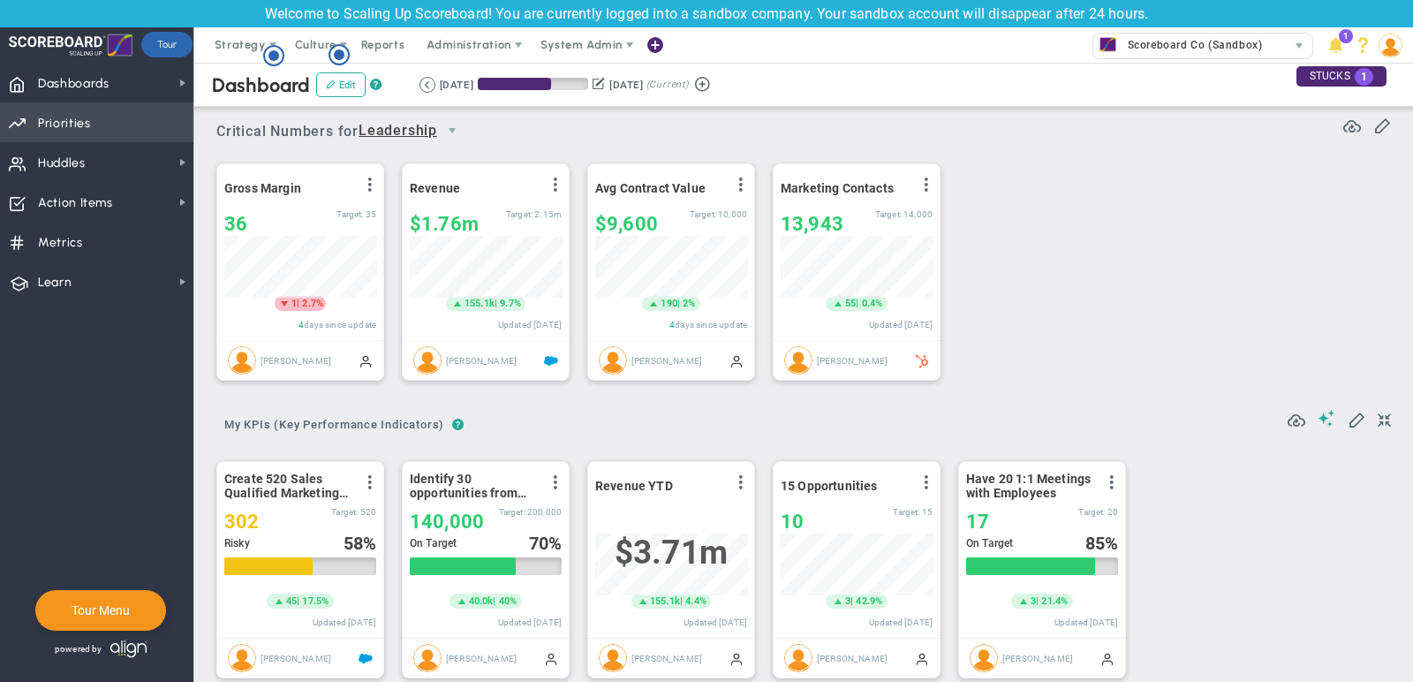
click at [91, 118] on span "Priorities OKR Tree Priorities OKRs" at bounding box center [96, 122] width 193 height 40
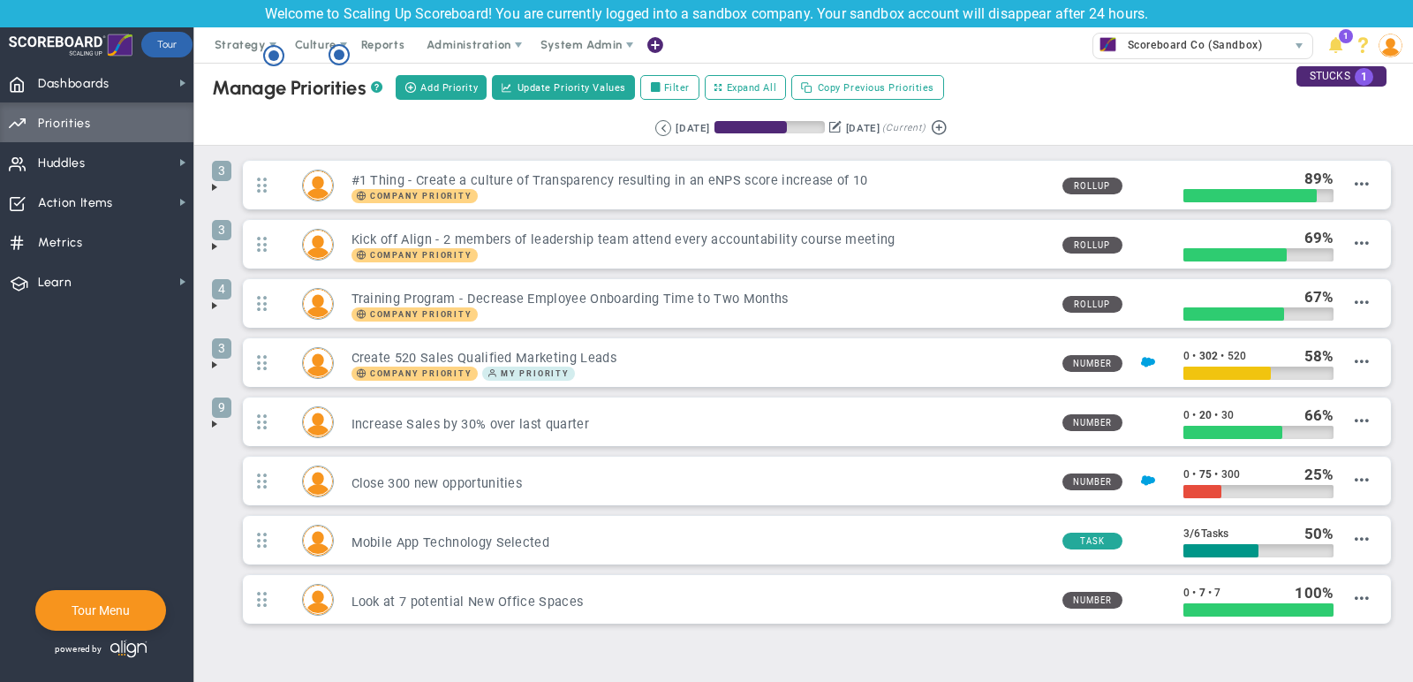
click at [217, 188] on span at bounding box center [215, 187] width 14 height 14
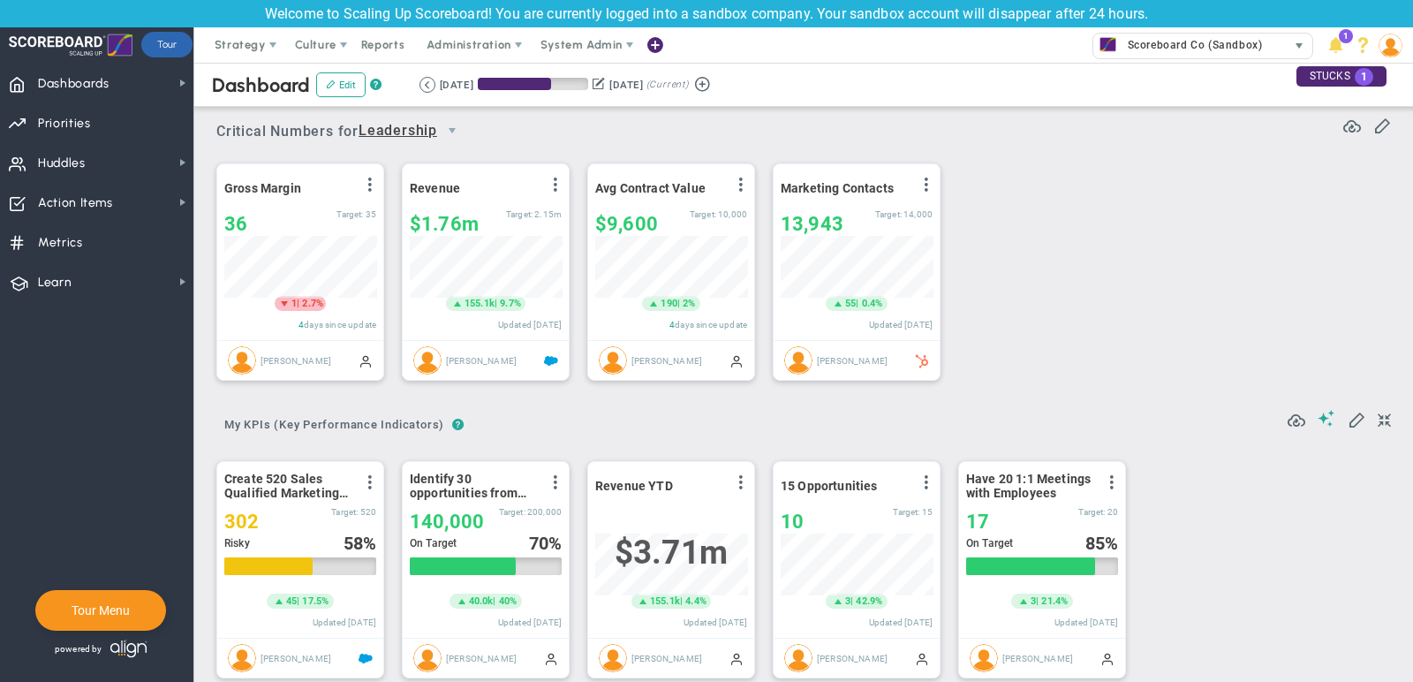
click at [1275, 54] on div "Scoreboard Co (Sandbox)" at bounding box center [1189, 45] width 193 height 23
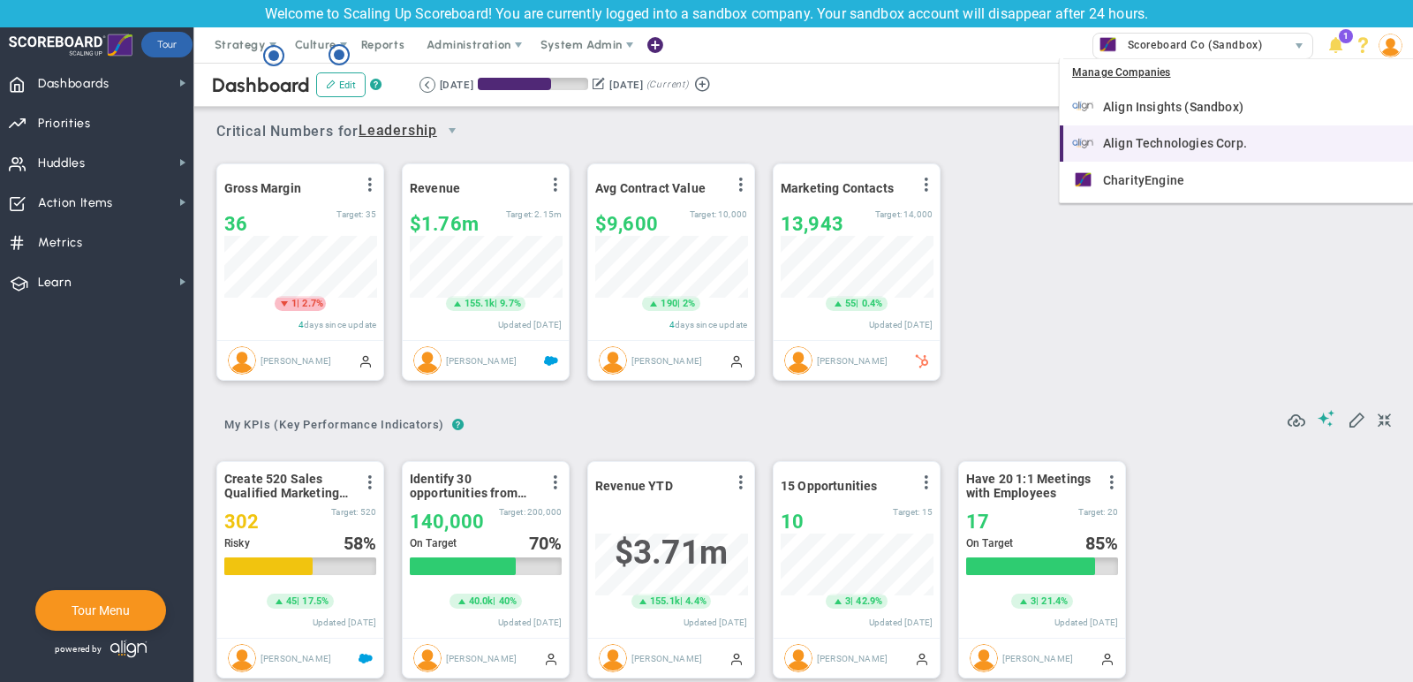
click at [1234, 132] on div "Align Technologies Corp." at bounding box center [1238, 143] width 332 height 22
